Goal: Check status: Check status

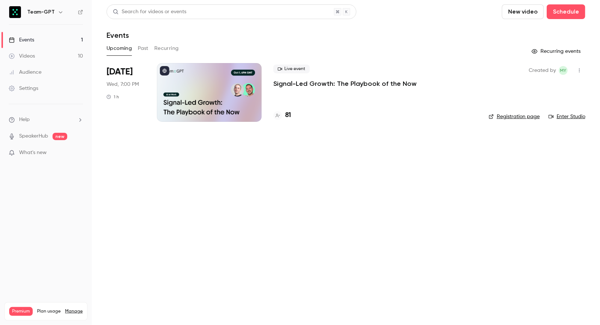
click at [218, 99] on div at bounding box center [209, 92] width 105 height 59
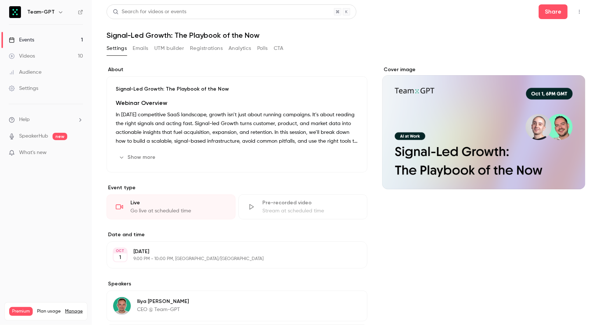
click at [197, 45] on button "Registrations" at bounding box center [206, 49] width 33 height 12
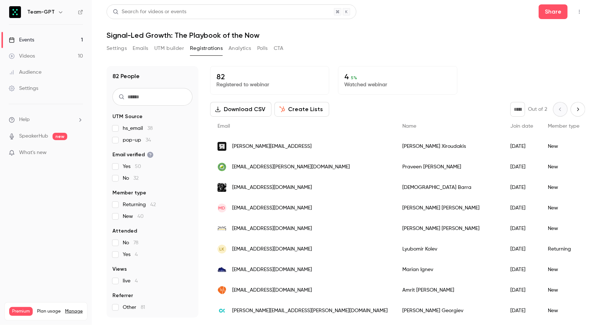
click at [235, 45] on button "Analytics" at bounding box center [239, 49] width 23 height 12
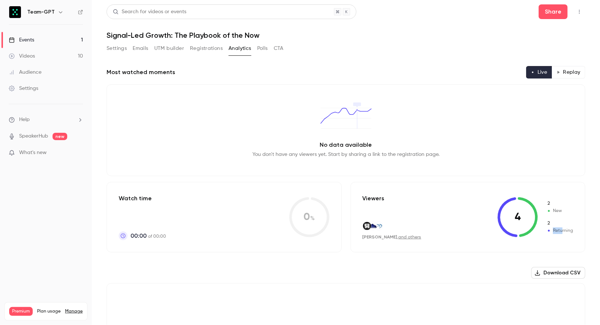
drag, startPoint x: 562, startPoint y: 230, endPoint x: 543, endPoint y: 230, distance: 18.7
click at [543, 230] on div "4 2 New 2 Returning" at bounding box center [535, 217] width 76 height 40
